Goal: Information Seeking & Learning: Understand process/instructions

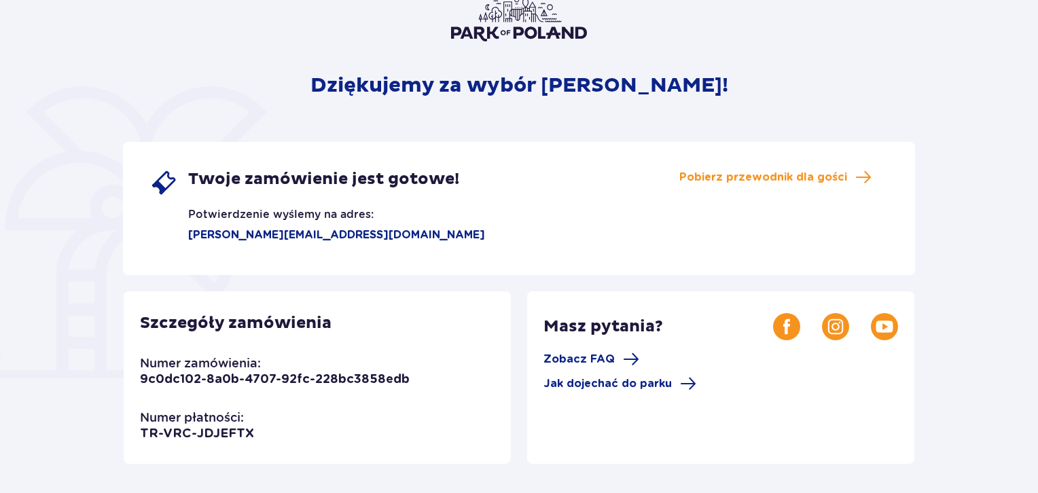
scroll to position [136, 0]
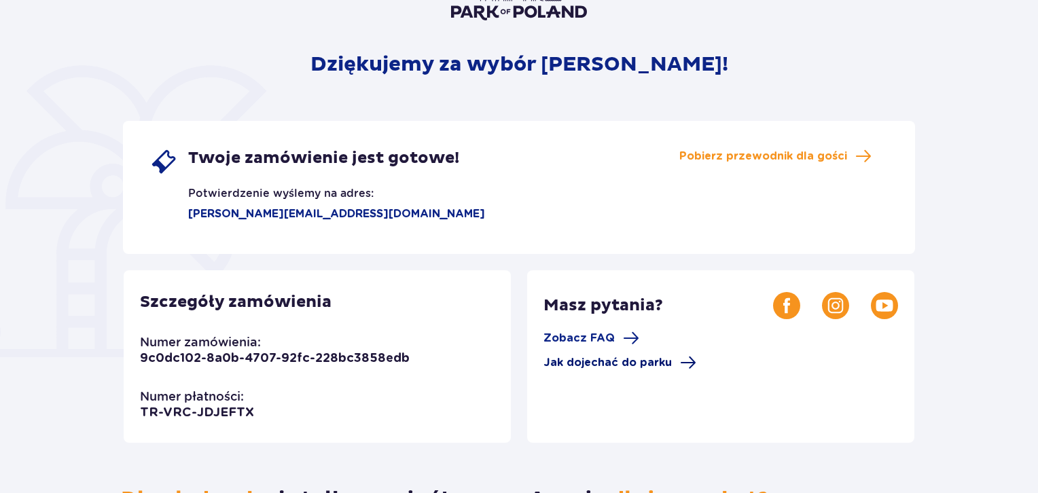
click at [650, 369] on span "Jak dojechać do parku" at bounding box center [607, 362] width 128 height 15
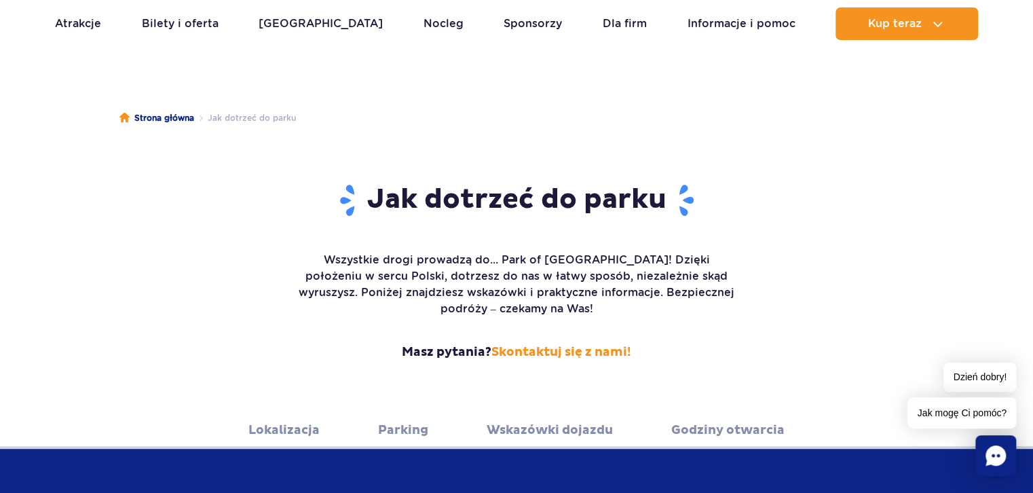
click at [314, 411] on link "Lokalizacja" at bounding box center [284, 429] width 71 height 37
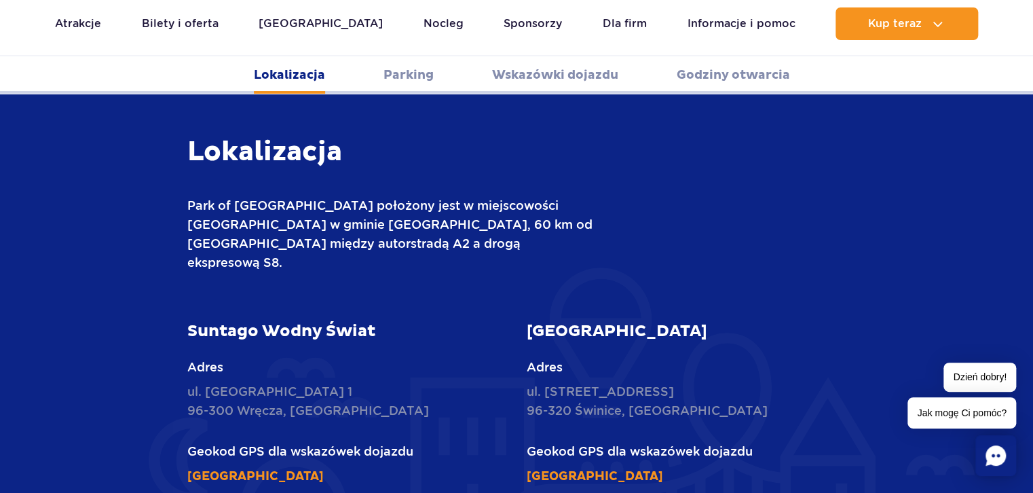
scroll to position [803, 0]
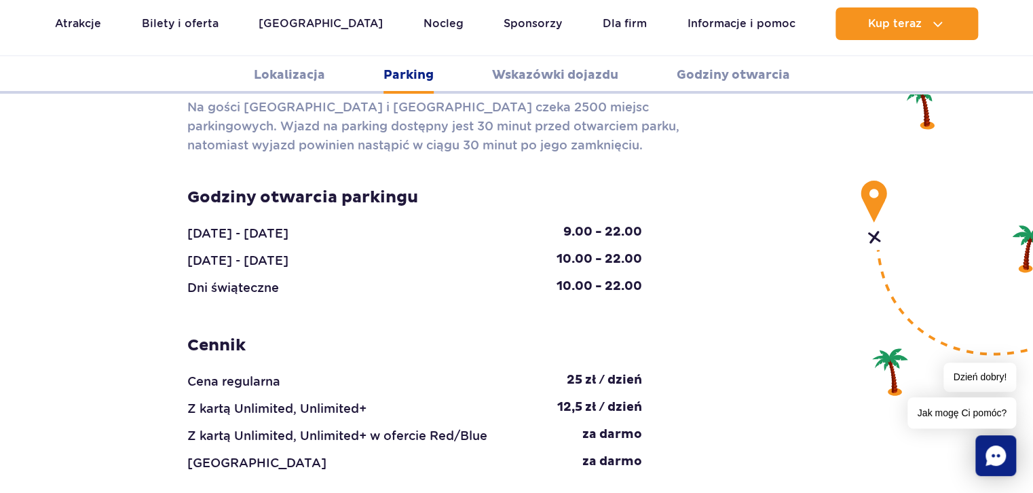
scroll to position [1346, 0]
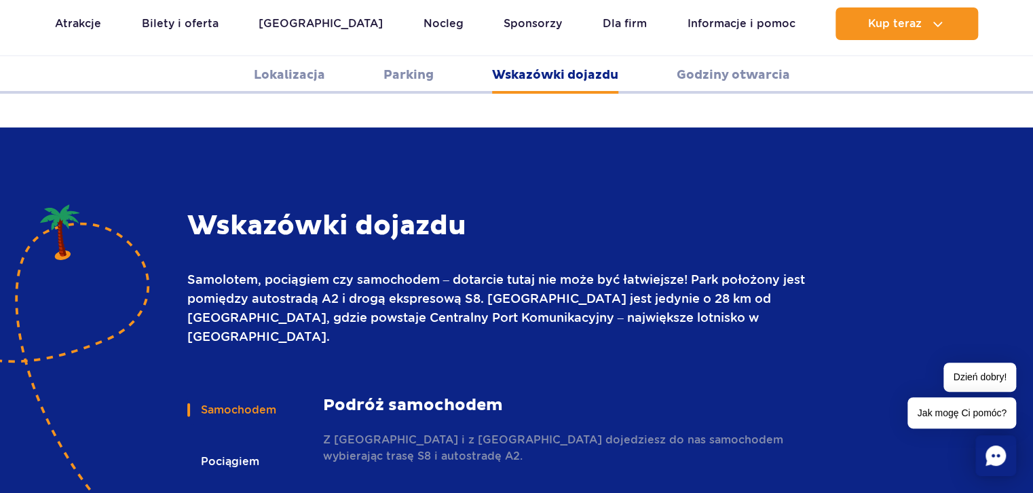
scroll to position [1753, 0]
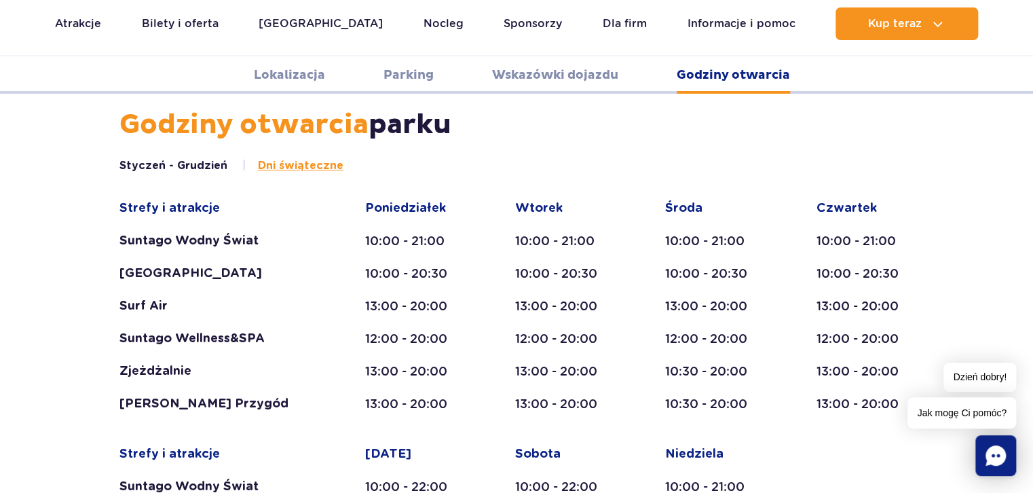
scroll to position [2432, 0]
